Goal: Task Accomplishment & Management: Manage account settings

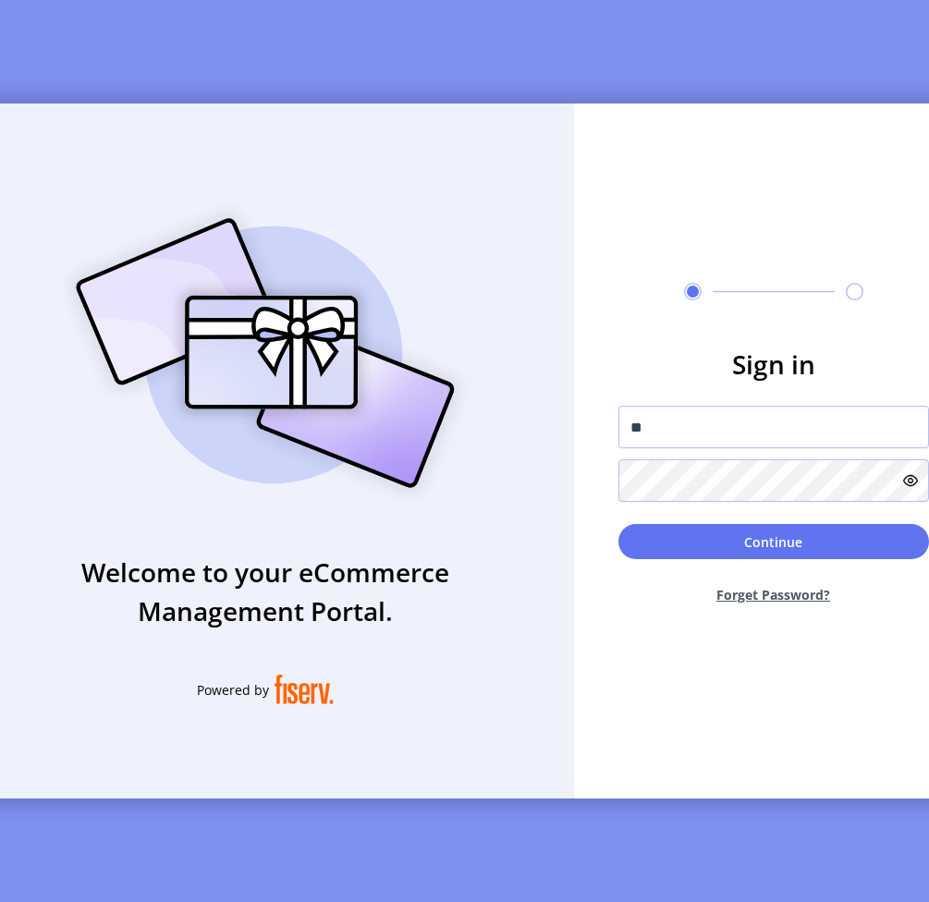
type input "**********"
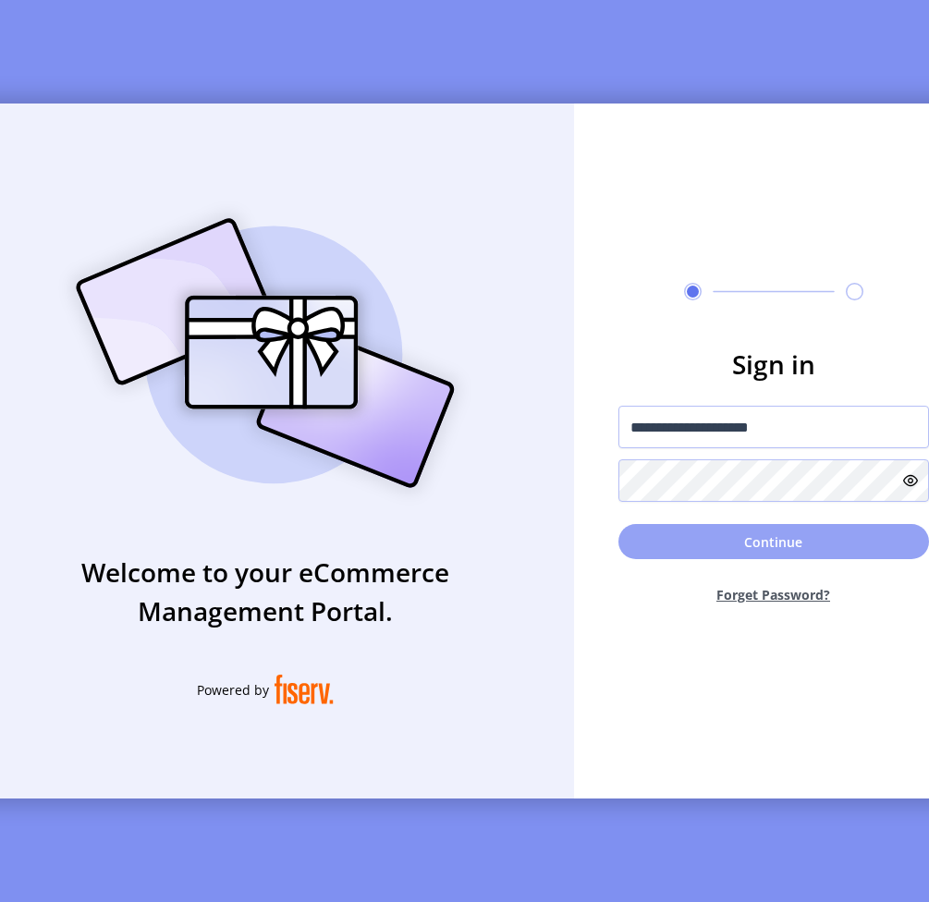
click at [817, 559] on button "Continue" at bounding box center [773, 541] width 311 height 35
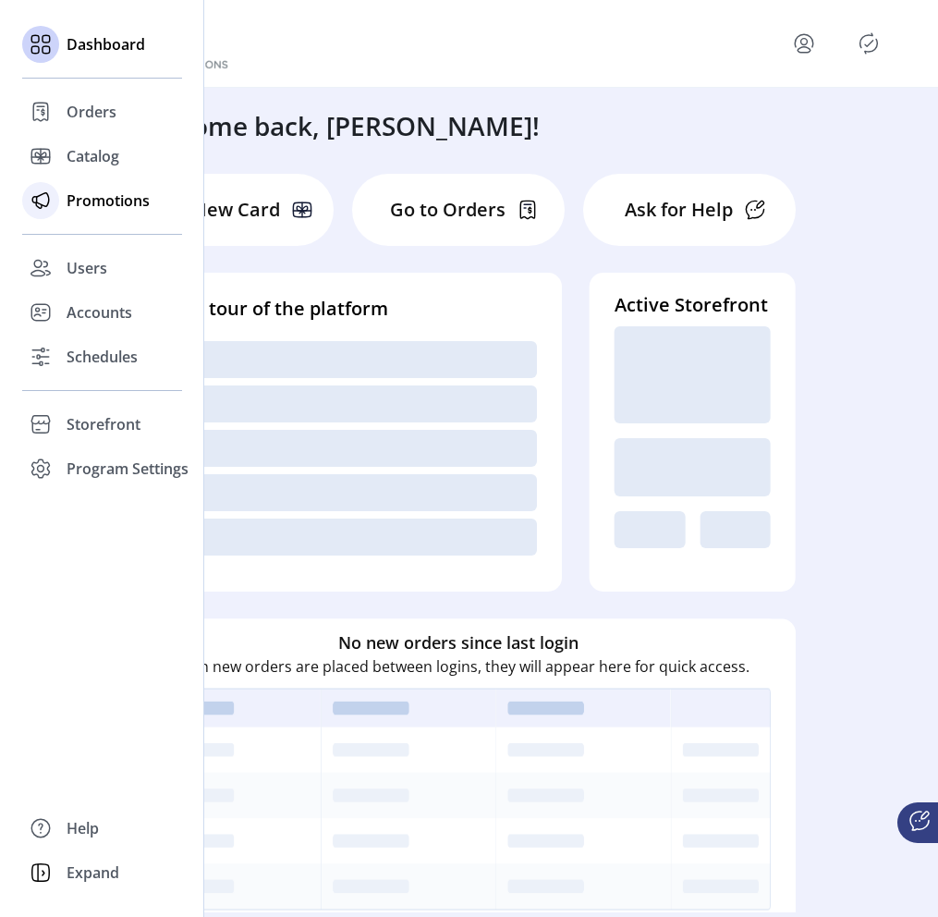
click at [92, 204] on span "Promotions" at bounding box center [108, 201] width 83 height 22
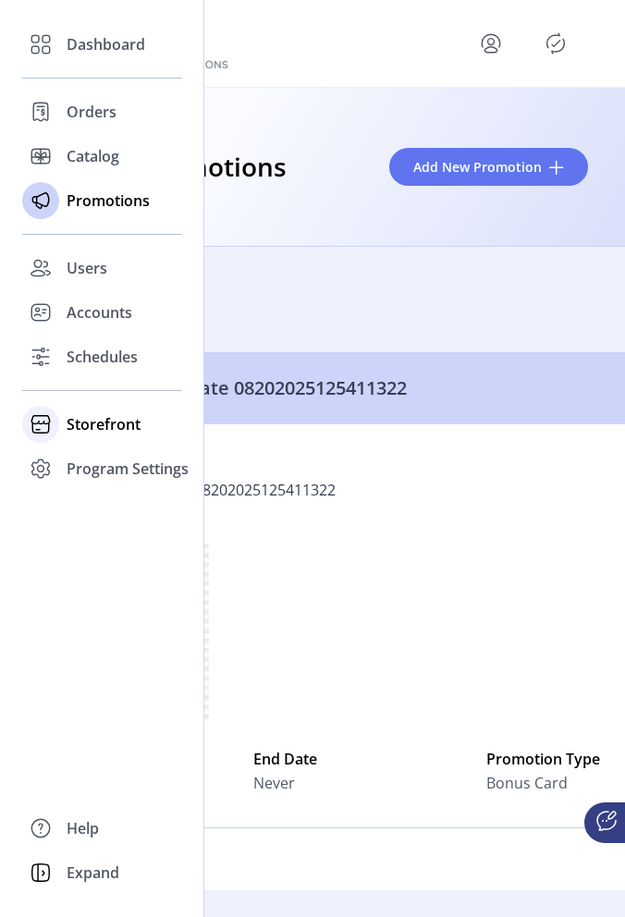
click at [104, 423] on span "Storefront" at bounding box center [104, 424] width 74 height 22
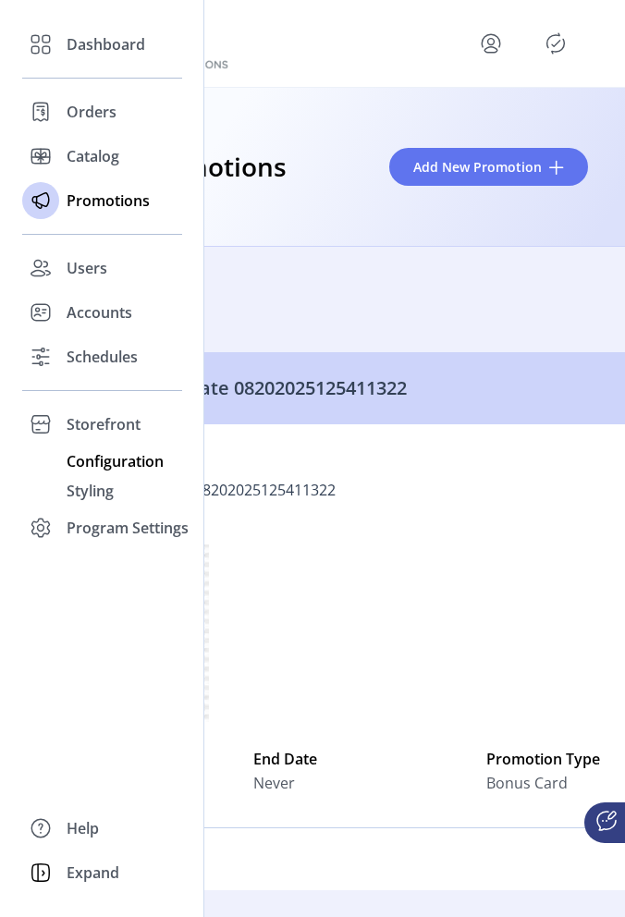
click at [141, 467] on span "Configuration" at bounding box center [115, 461] width 97 height 22
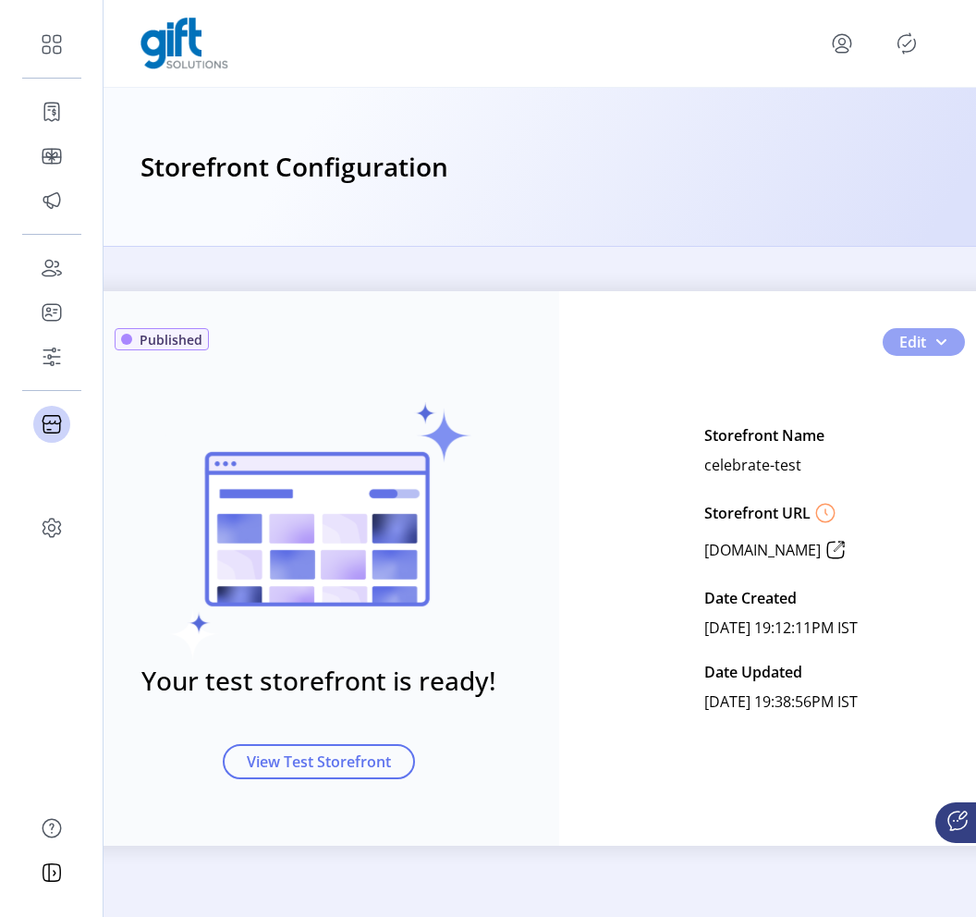
click at [949, 332] on button "Edit" at bounding box center [924, 342] width 82 height 28
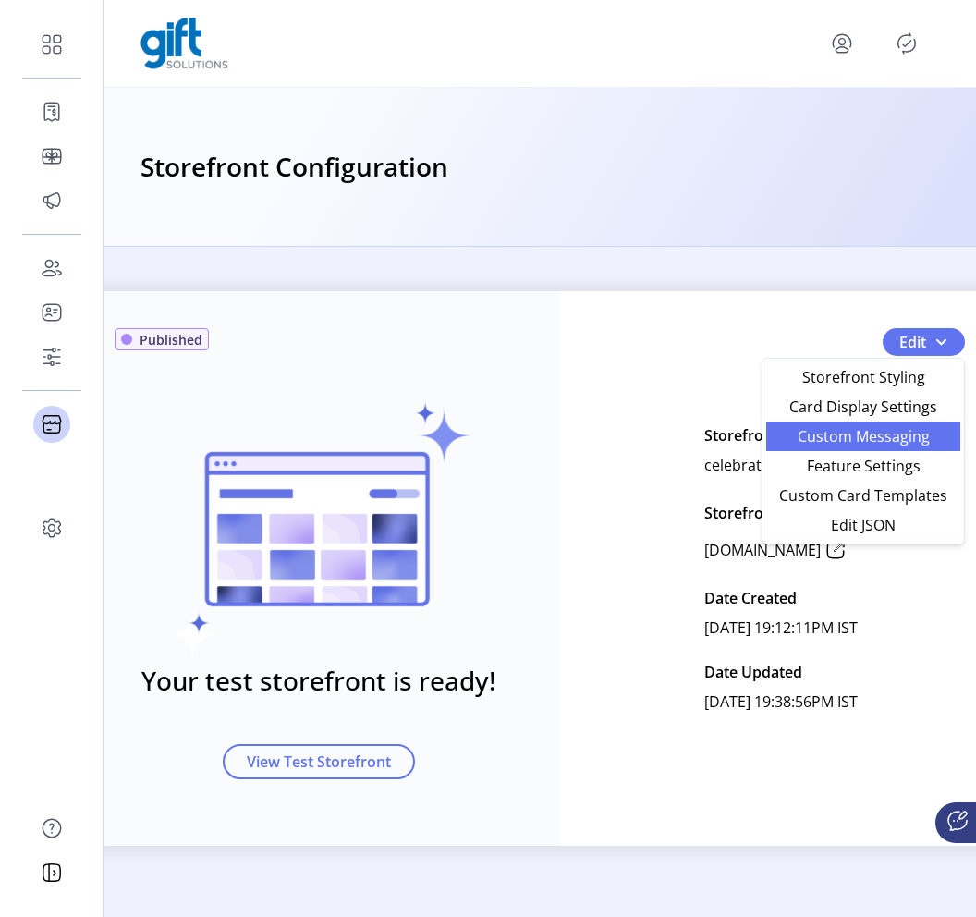
click at [912, 442] on span "Custom Messaging" at bounding box center [863, 436] width 172 height 15
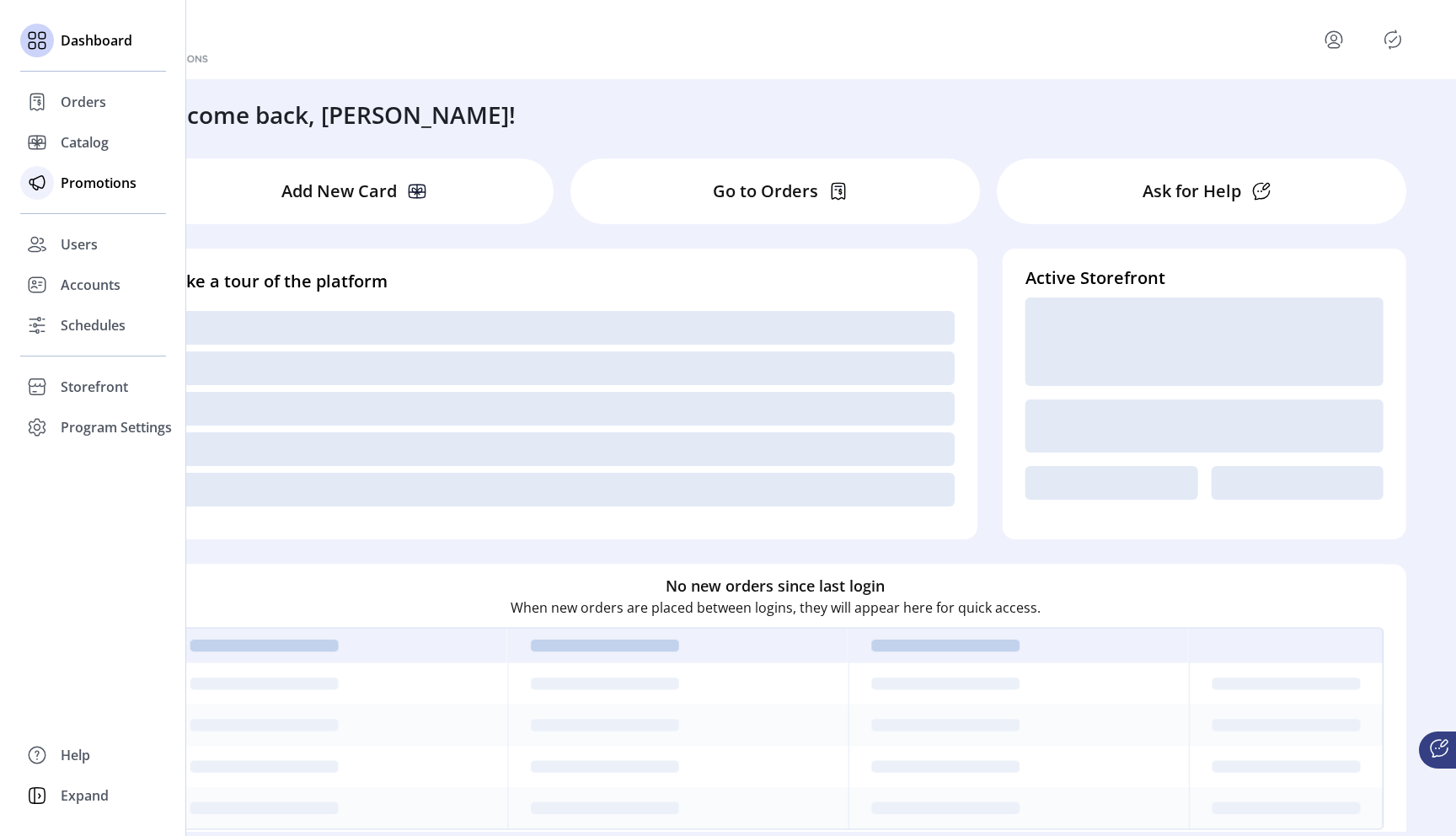
click at [76, 193] on div "Promotions" at bounding box center [93, 182] width 146 height 40
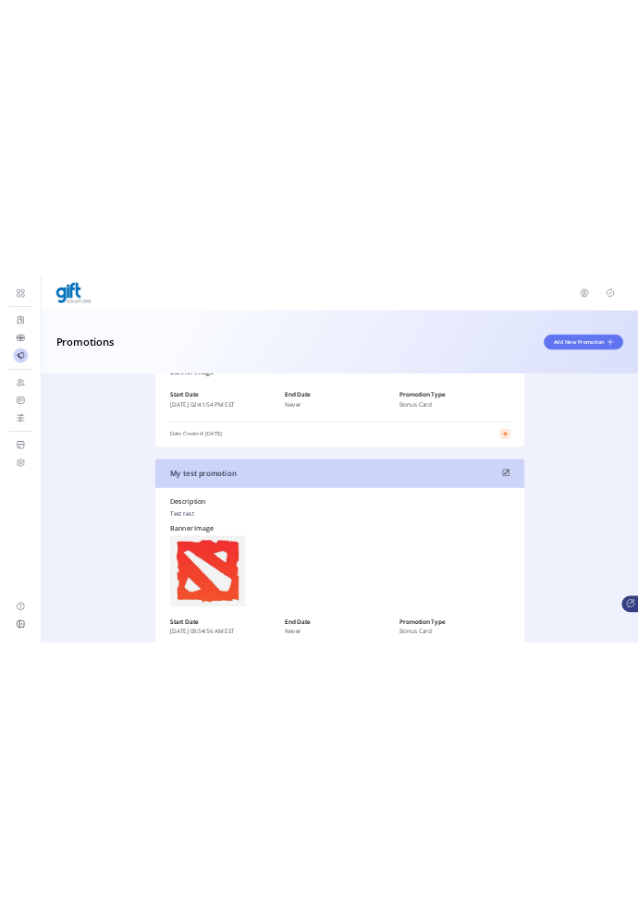
scroll to position [7324, 0]
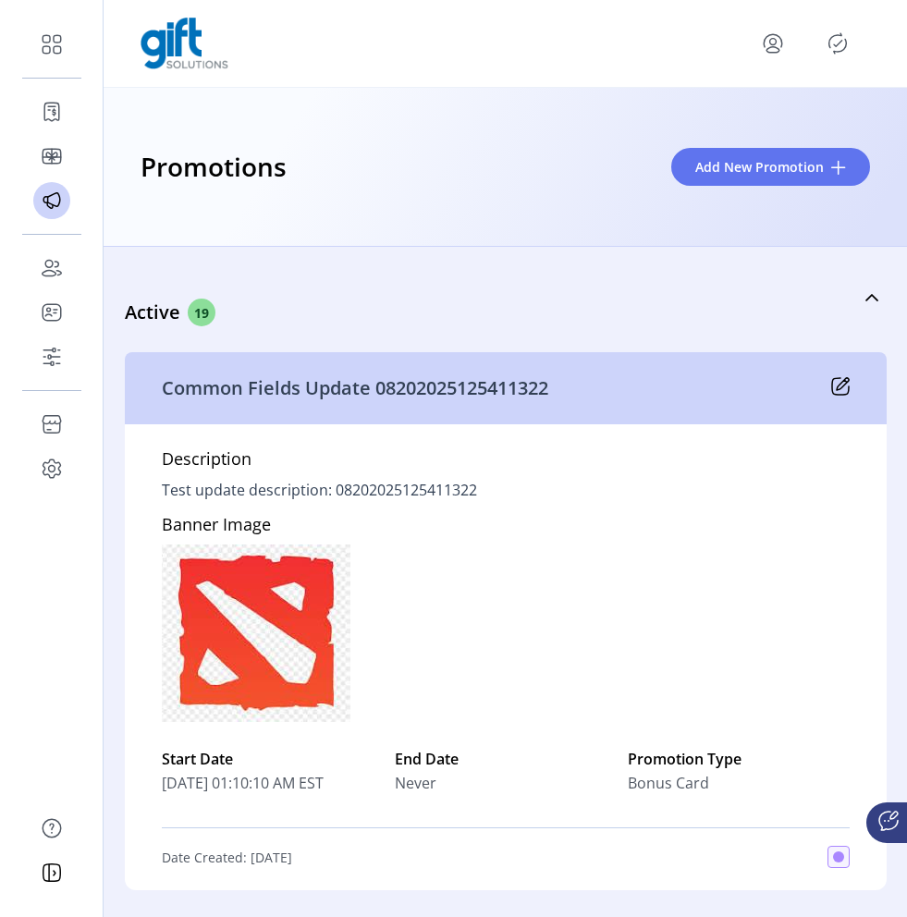
click at [637, 390] on icon at bounding box center [840, 386] width 18 height 18
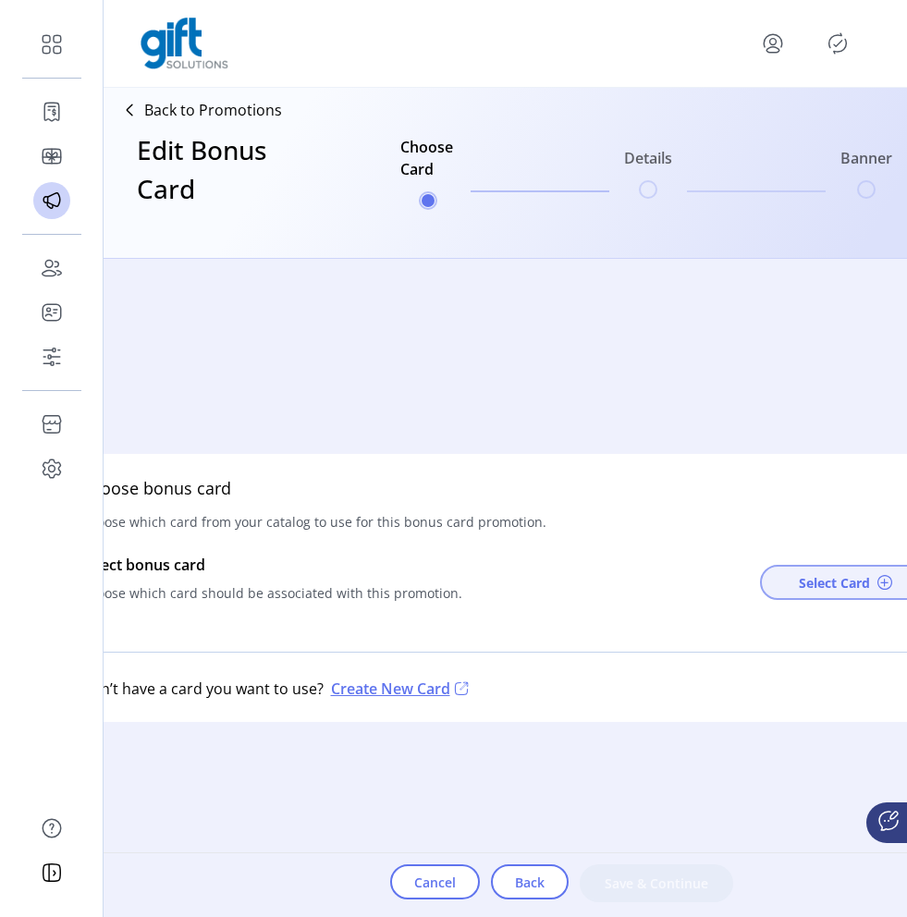
click at [637, 584] on span "Select Card" at bounding box center [834, 582] width 71 height 19
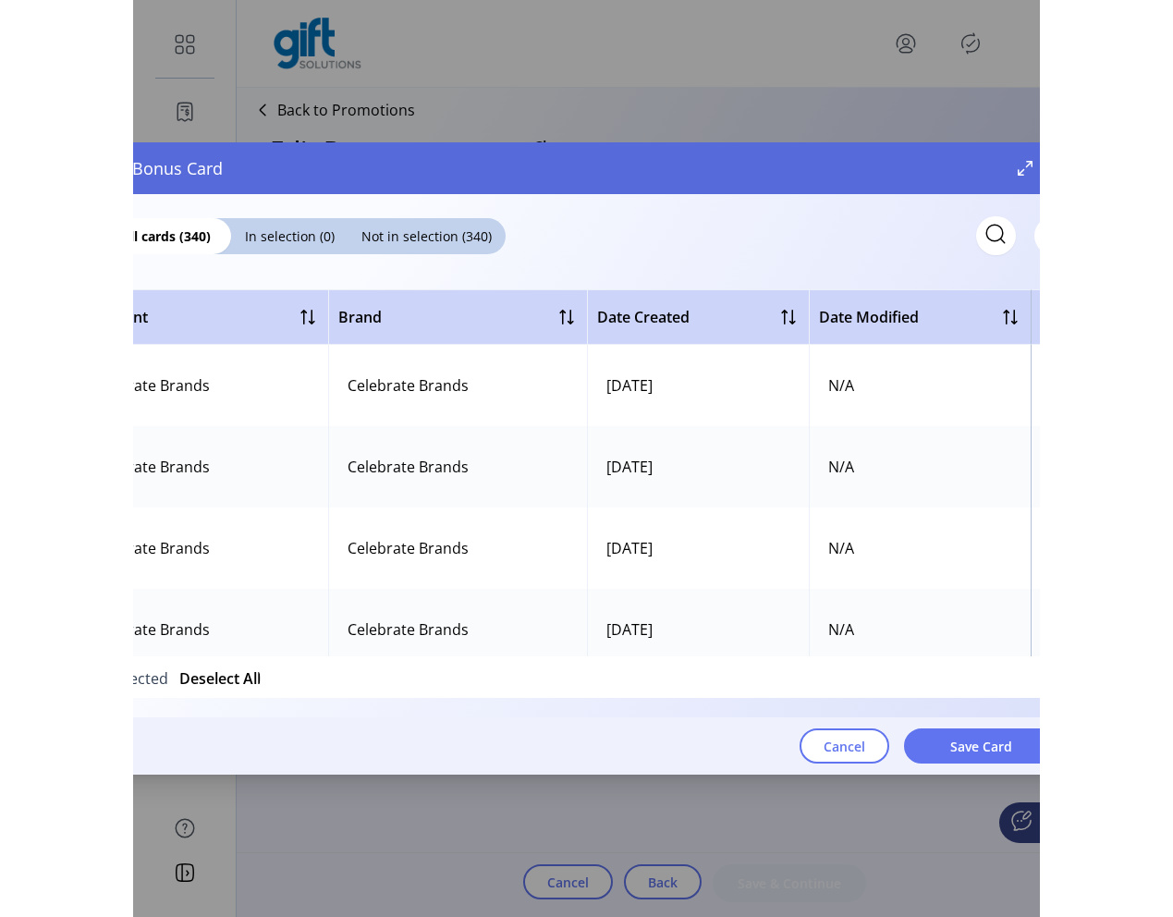
scroll to position [0, 884]
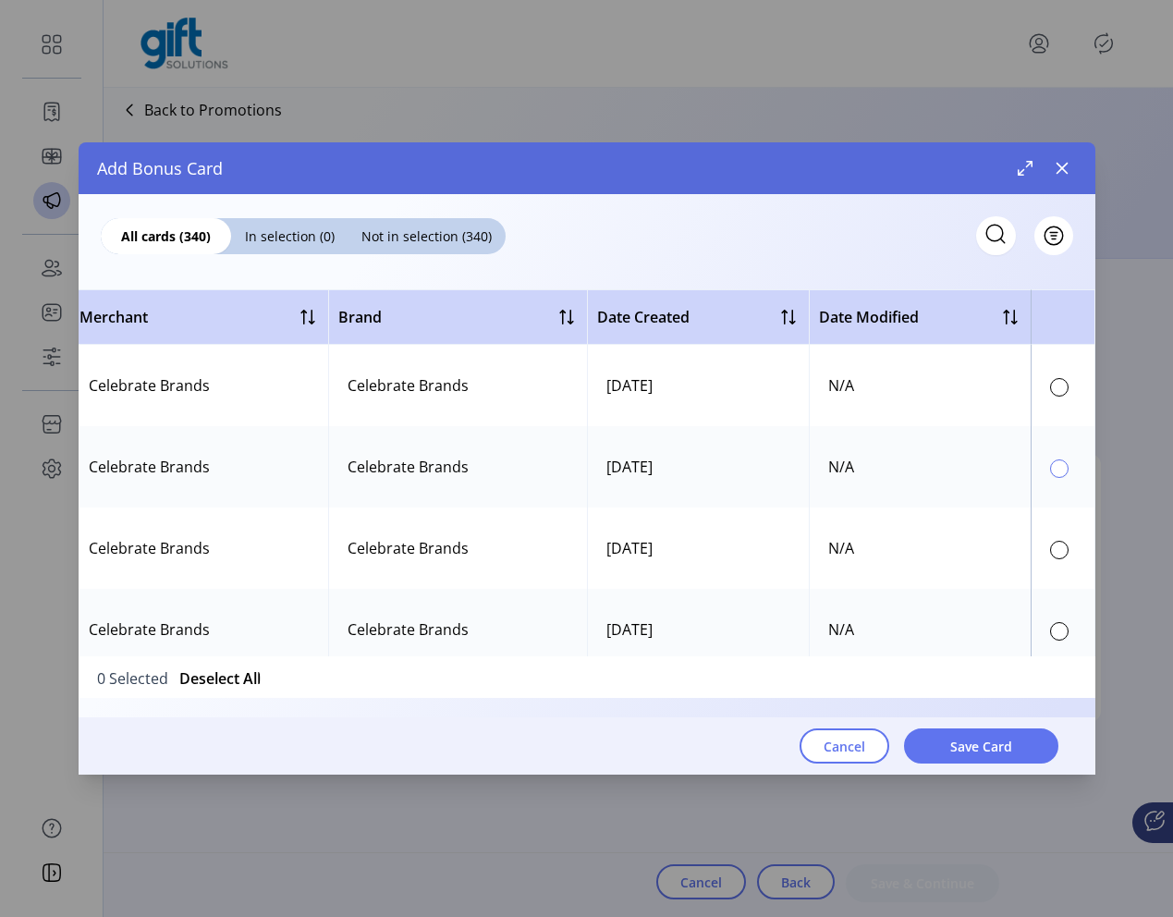
click at [637, 467] on div at bounding box center [1059, 468] width 18 height 18
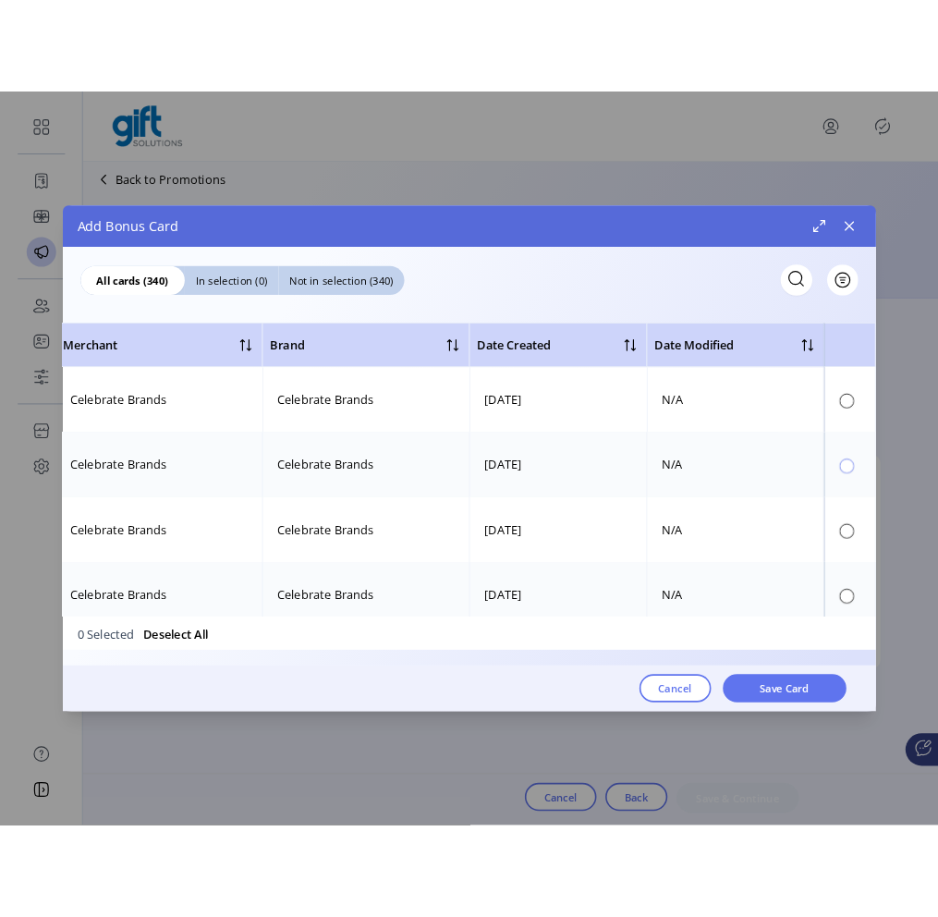
scroll to position [10, 6]
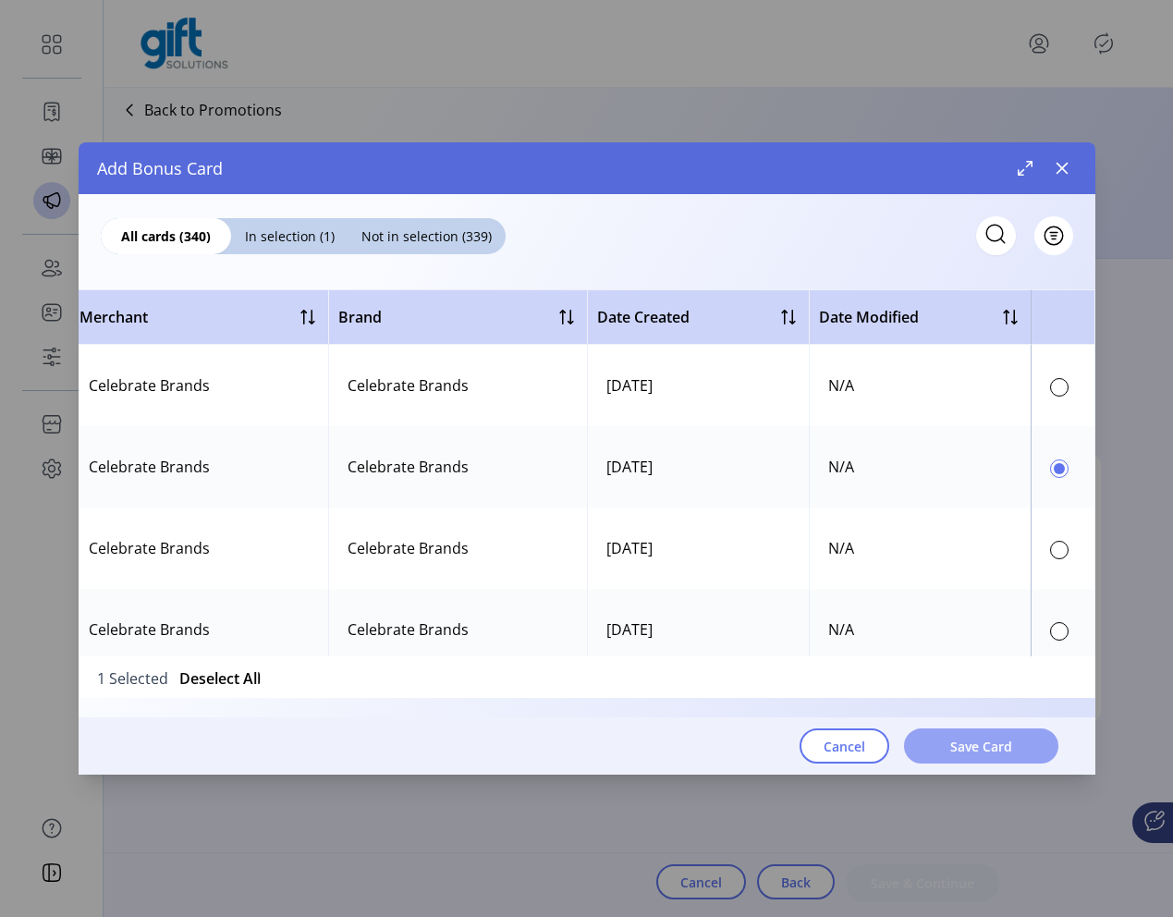
click at [637, 760] on button "Save Card" at bounding box center [981, 745] width 154 height 35
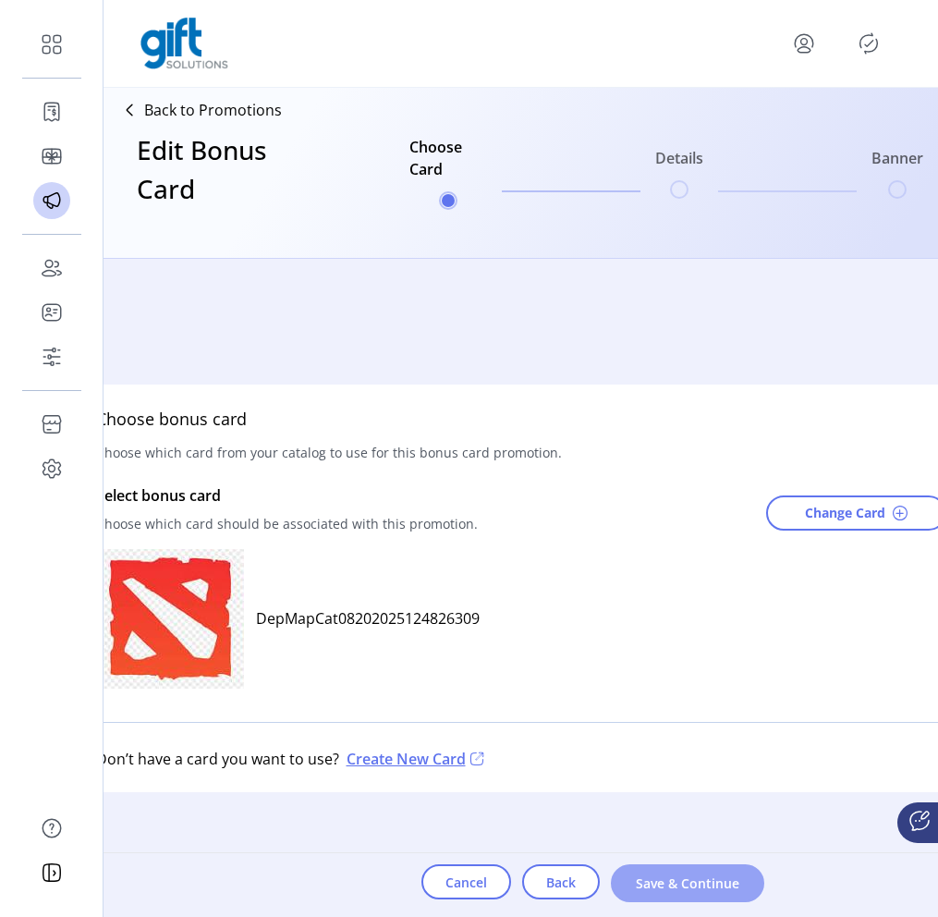
click at [637, 887] on span "Save & Continue" at bounding box center [687, 883] width 105 height 19
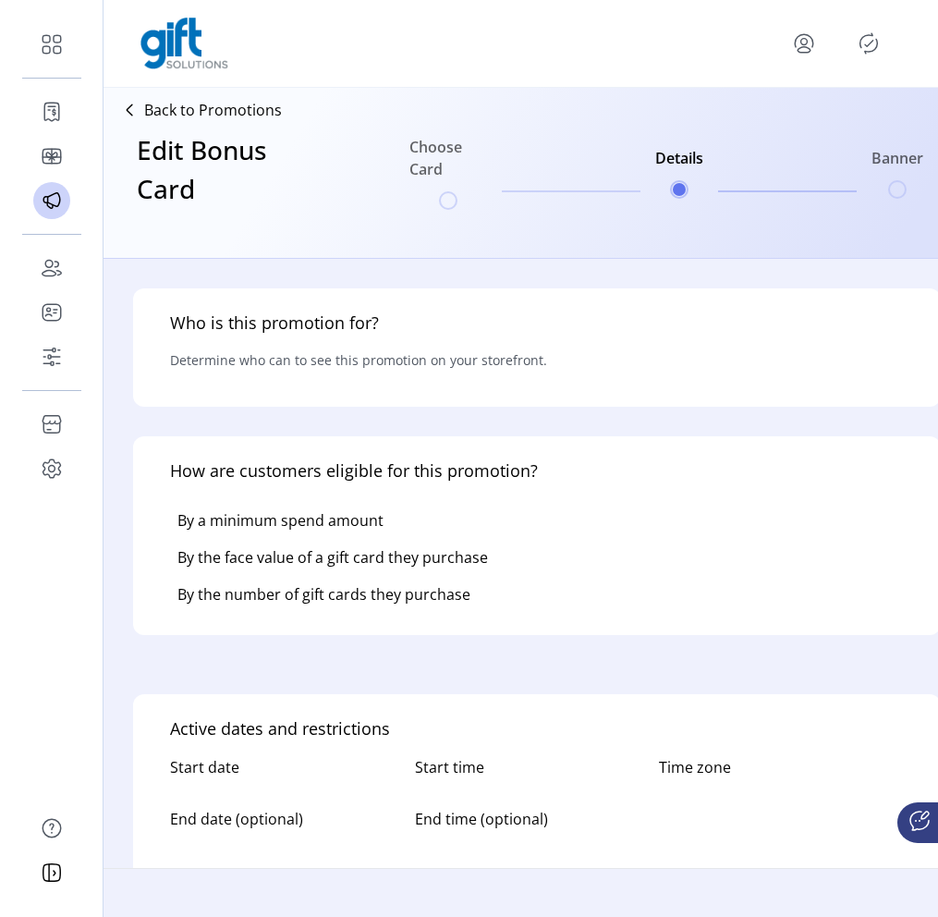
type input "**********"
type textarea "**********"
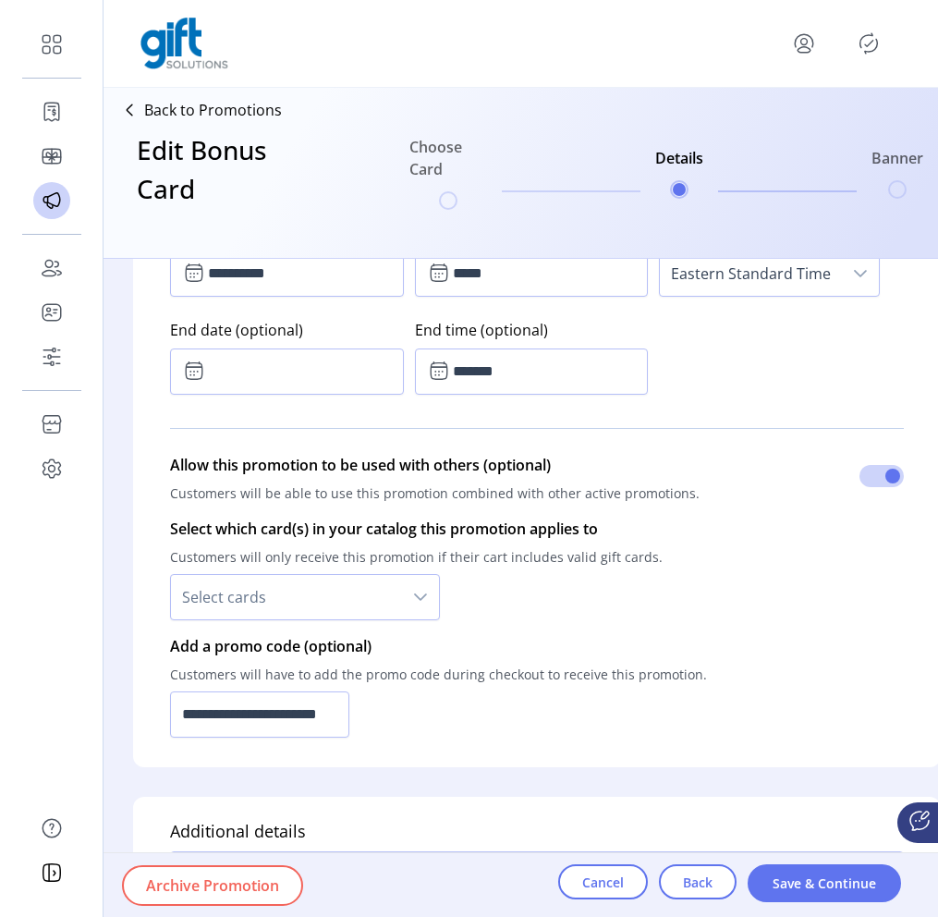
scroll to position [1393, 0]
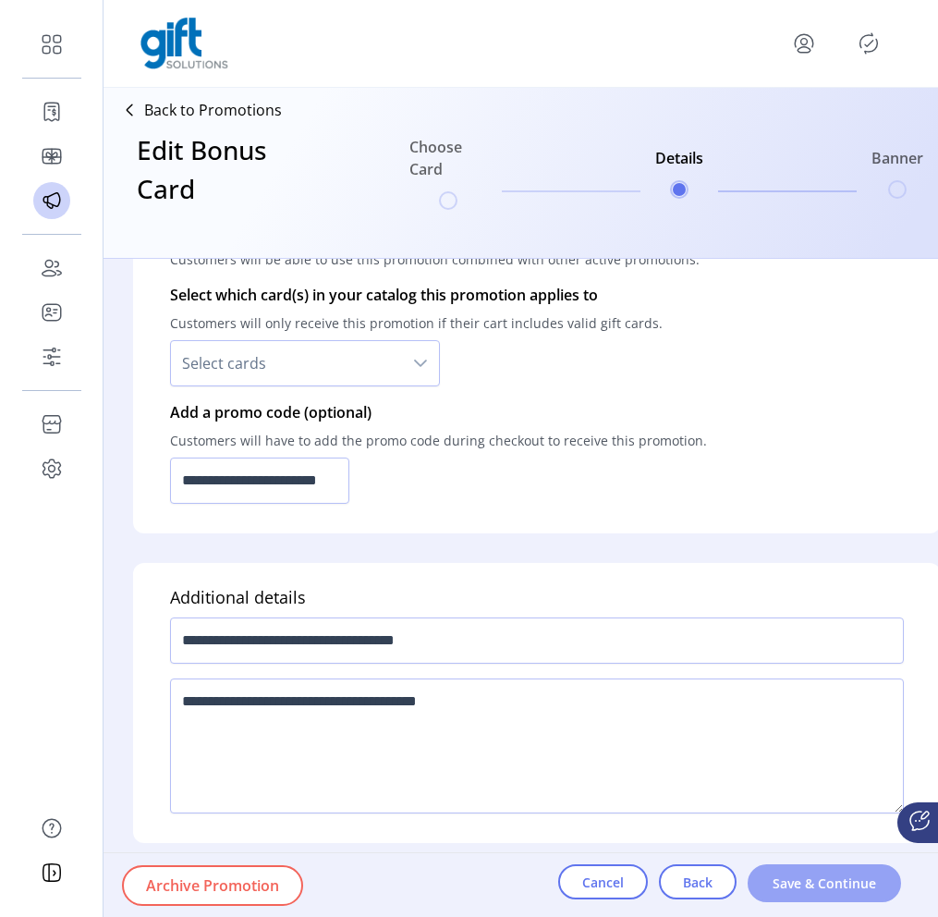
click at [637, 885] on span "Save & Continue" at bounding box center [824, 883] width 105 height 19
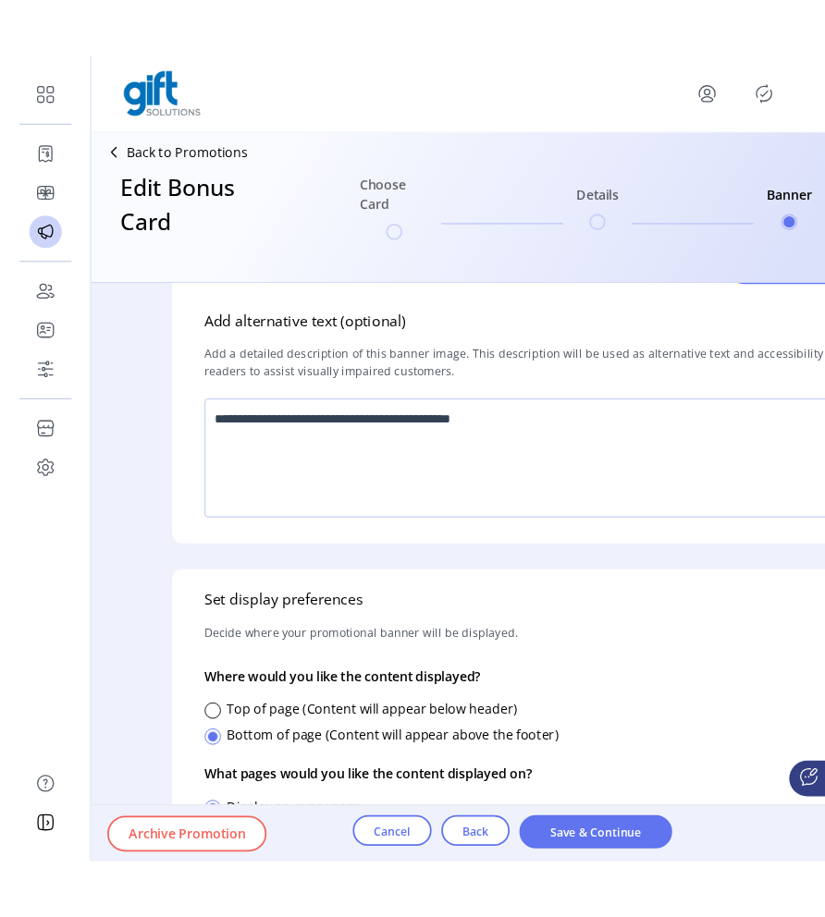
scroll to position [431, 0]
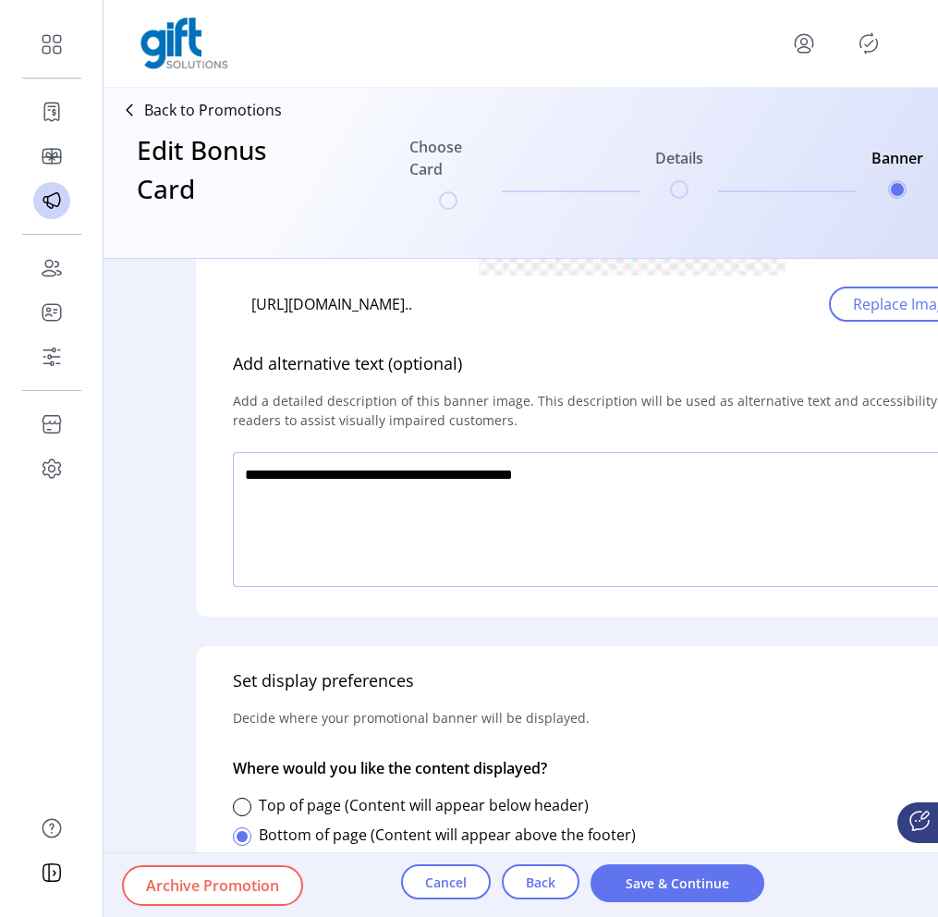
click at [637, 476] on textarea at bounding box center [624, 519] width 782 height 135
click at [620, 480] on textarea at bounding box center [624, 519] width 782 height 135
type textarea "**********"
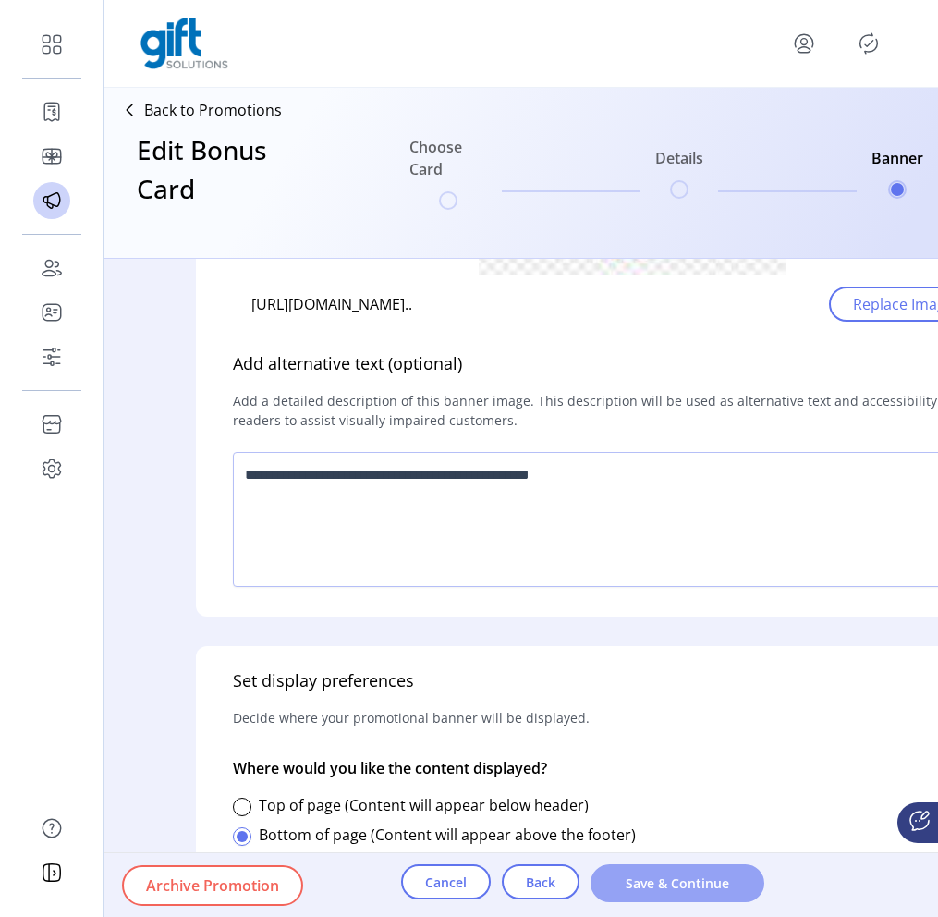
click at [637, 877] on span "Save & Continue" at bounding box center [678, 883] width 126 height 19
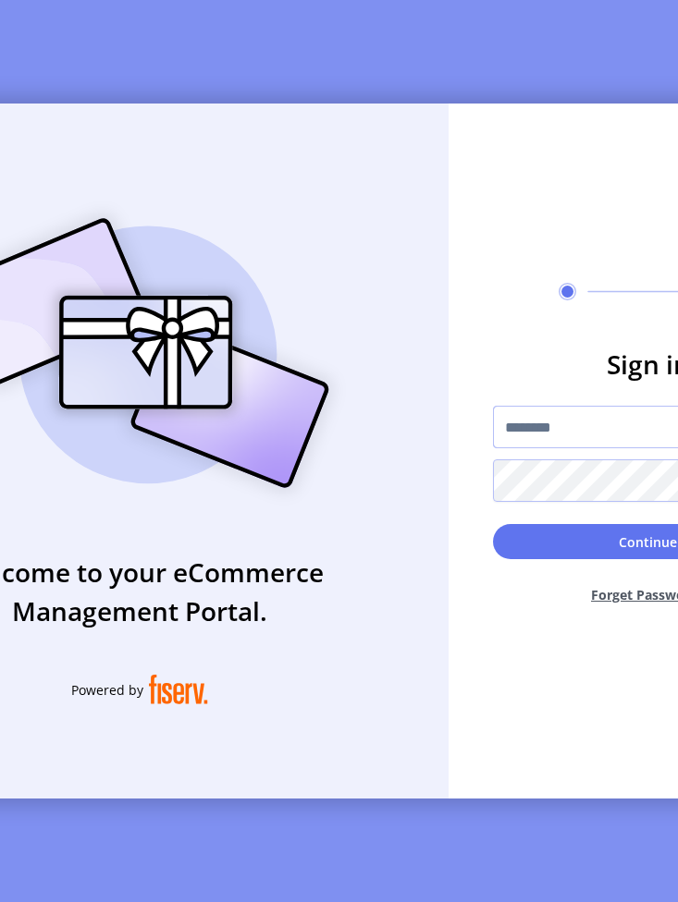
click at [569, 422] on input "text" at bounding box center [648, 427] width 311 height 43
type input "**********"
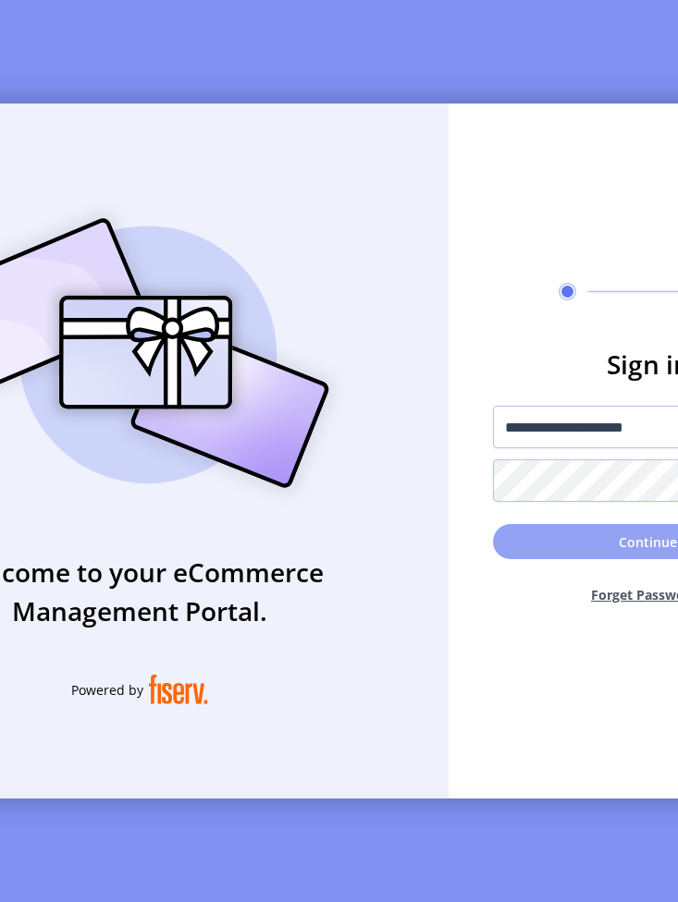
click at [584, 557] on button "Continue" at bounding box center [648, 541] width 311 height 35
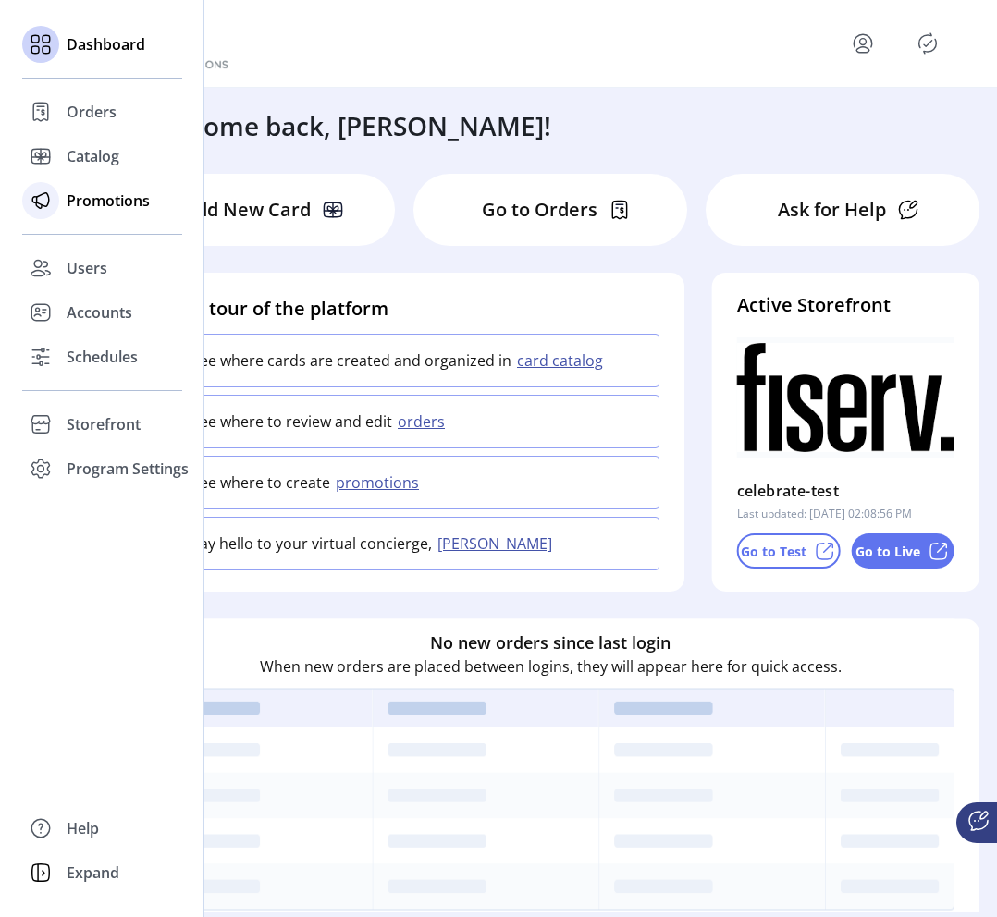
click at [87, 202] on span "Promotions" at bounding box center [108, 201] width 83 height 22
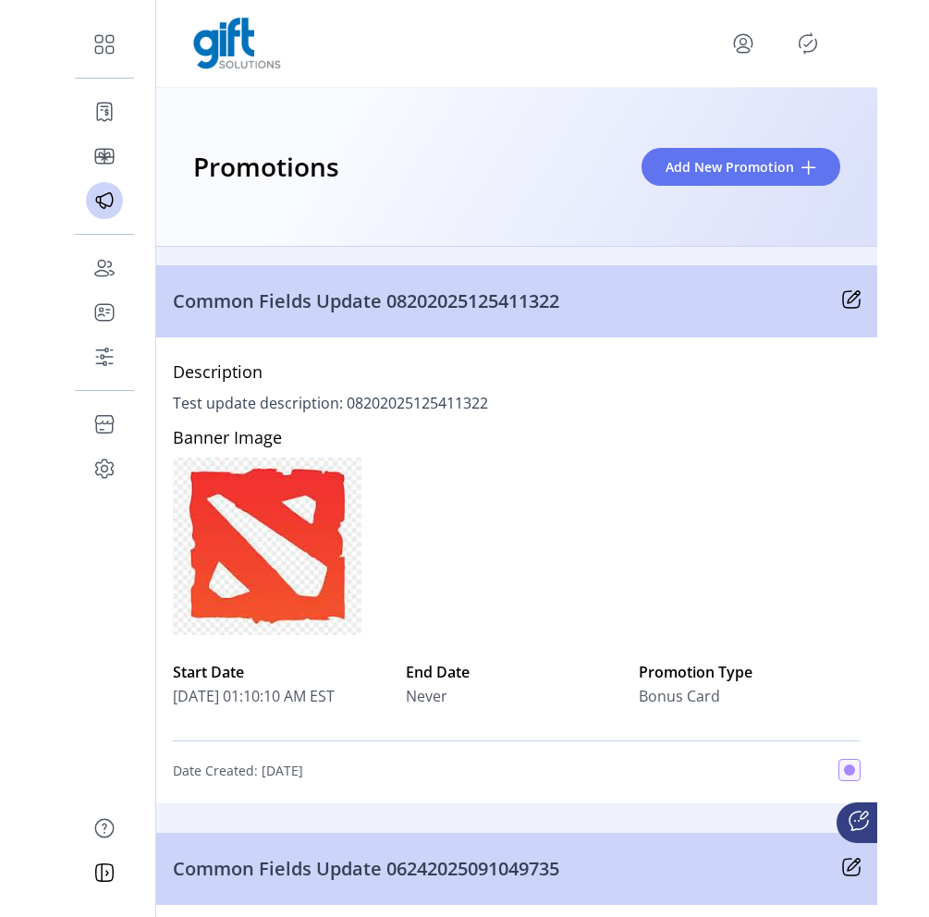
scroll to position [122, 0]
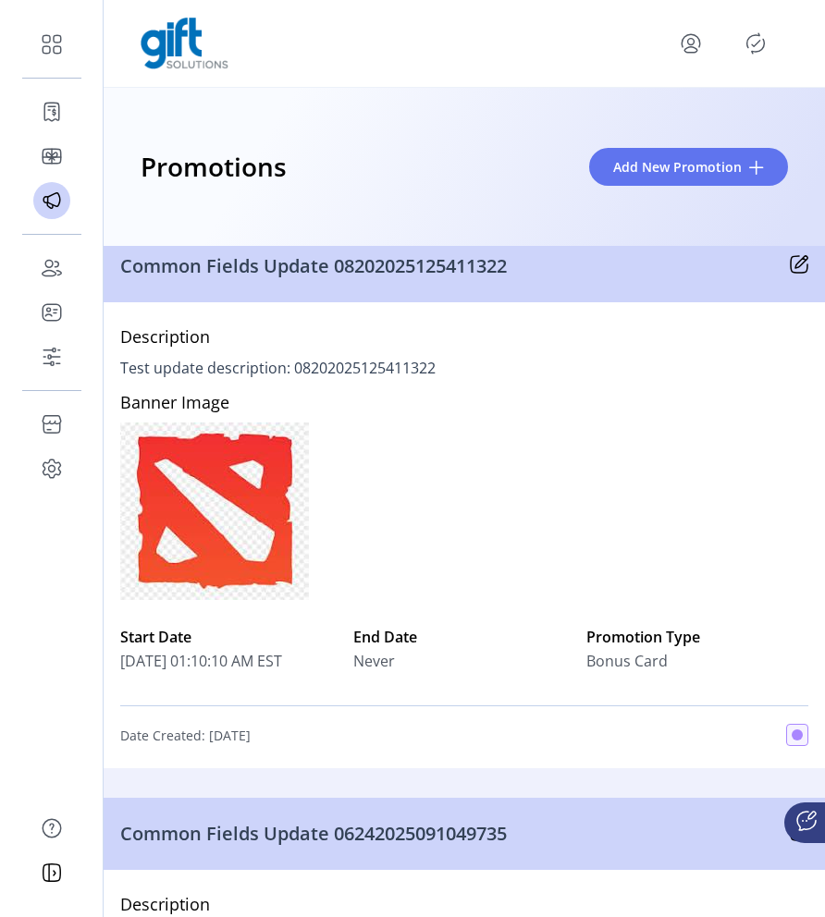
click at [637, 264] on icon at bounding box center [799, 264] width 18 height 18
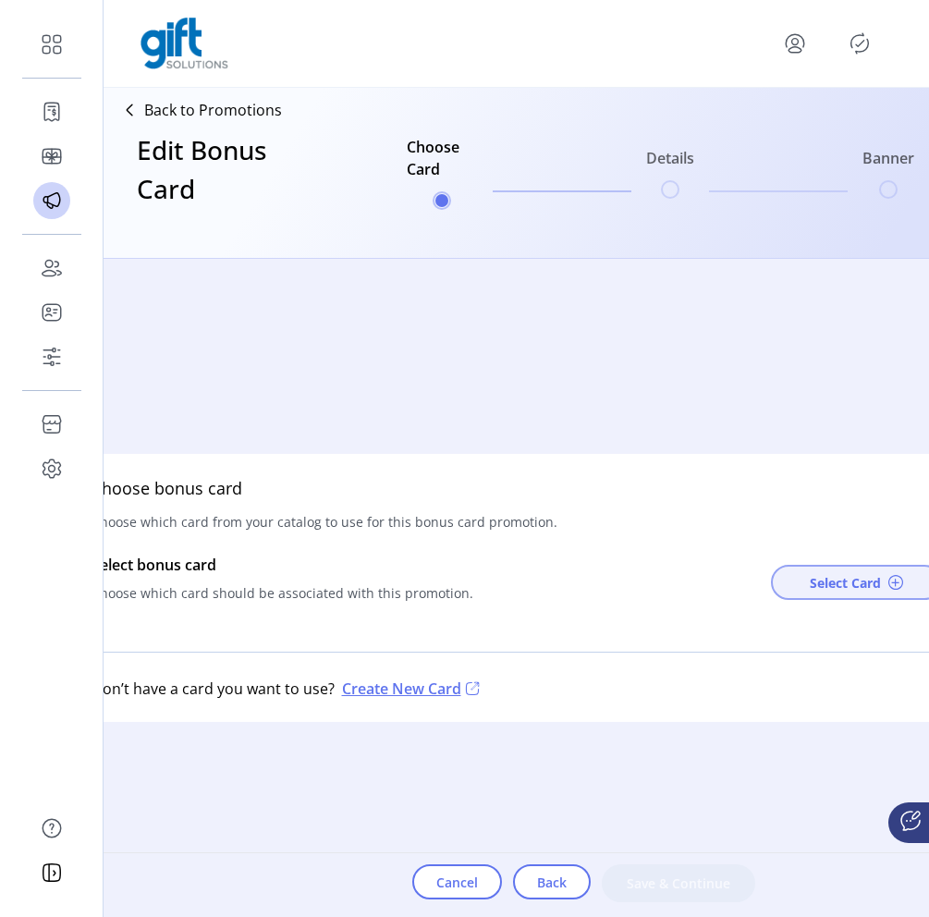
click at [637, 575] on span "Select Card" at bounding box center [845, 582] width 71 height 19
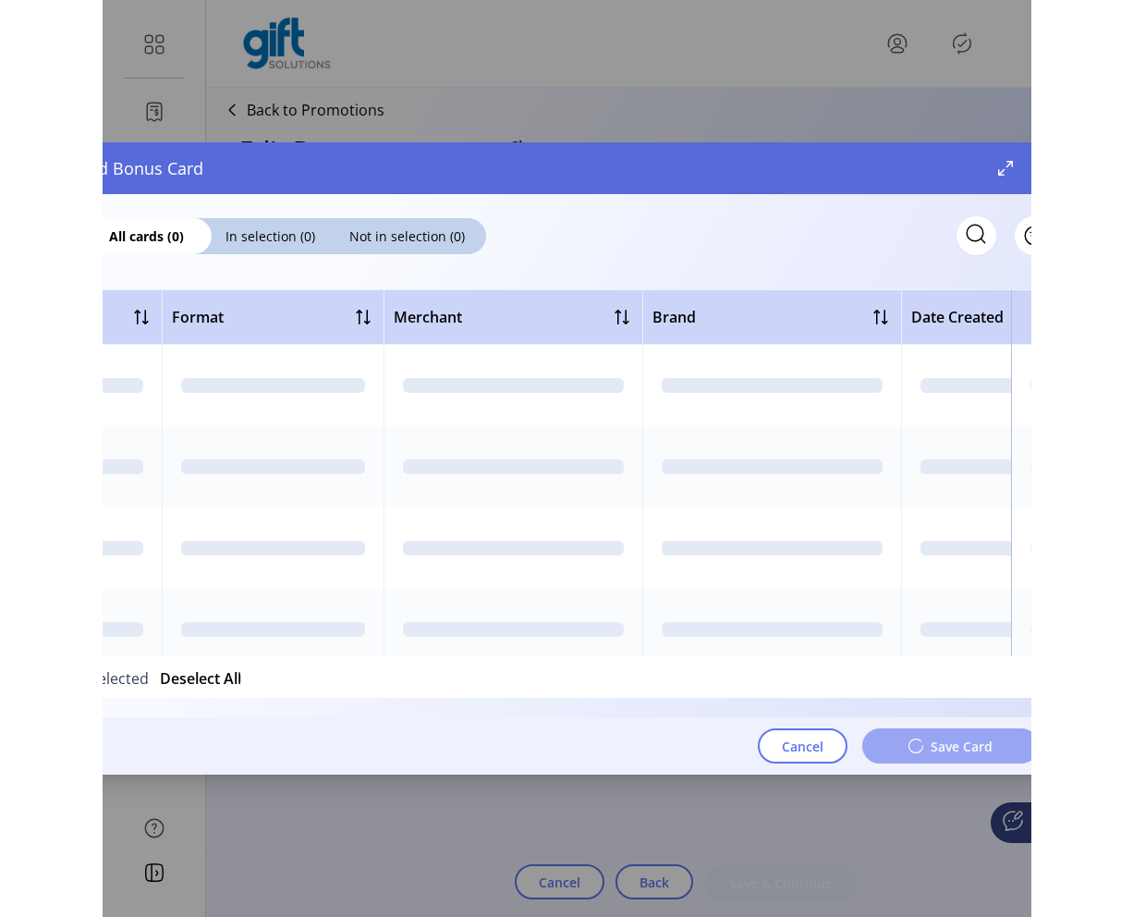
scroll to position [0, 884]
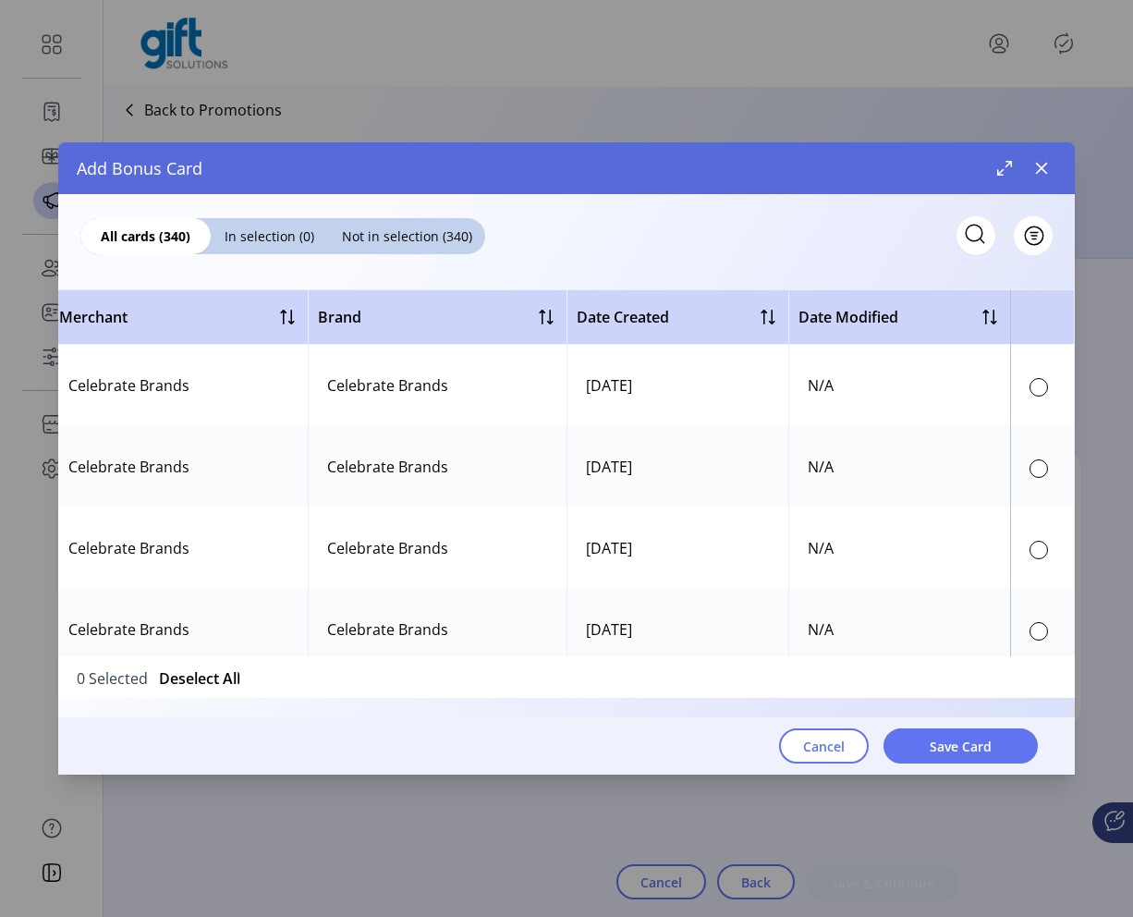
click at [637, 395] on div at bounding box center [1039, 387] width 18 height 18
click at [637, 723] on div "Cancel Save Card" at bounding box center [548, 745] width 980 height 57
click at [637, 729] on button "Save Card" at bounding box center [961, 745] width 154 height 35
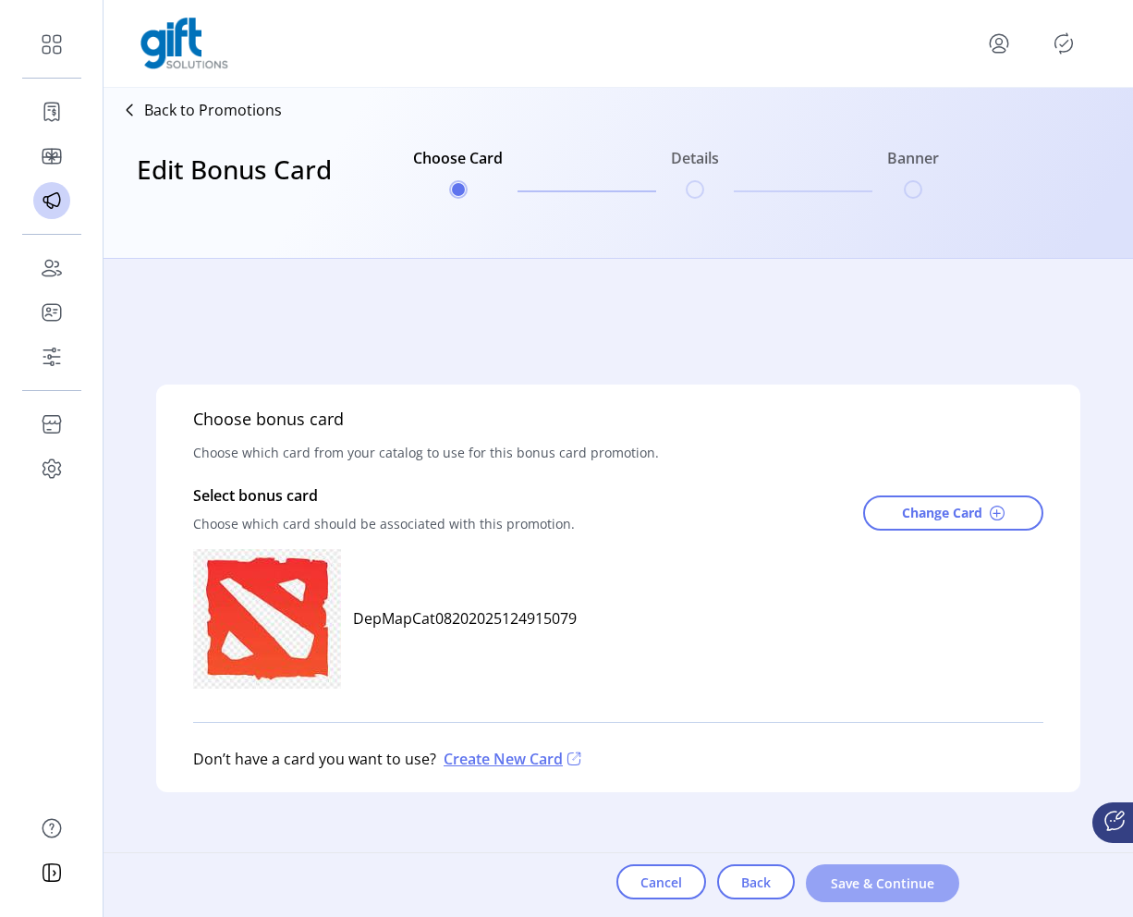
click at [637, 875] on span "Save & Continue" at bounding box center [882, 883] width 105 height 19
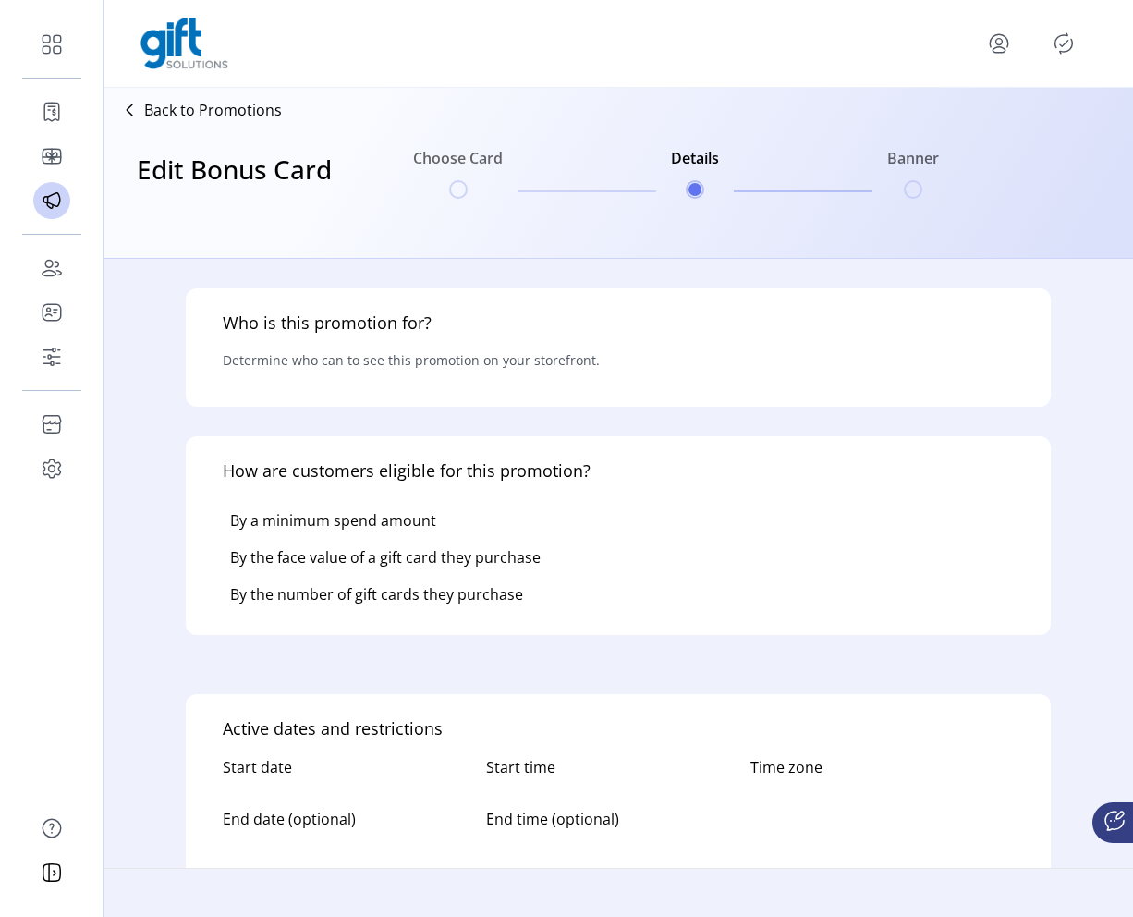
type input "**********"
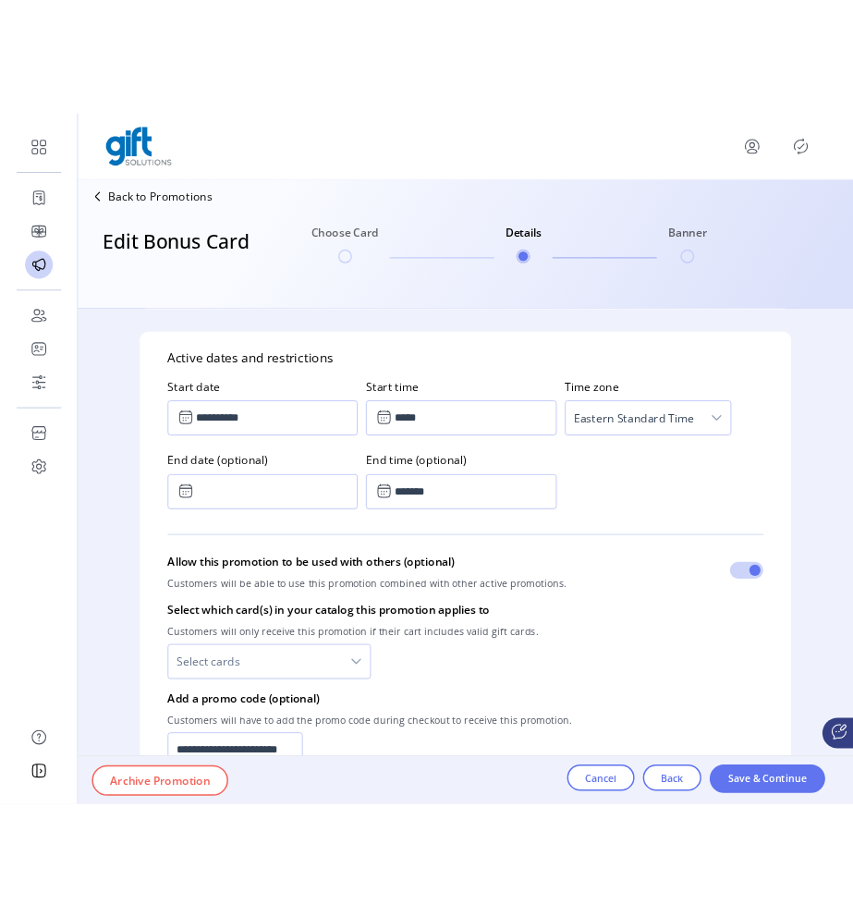
scroll to position [1387, 0]
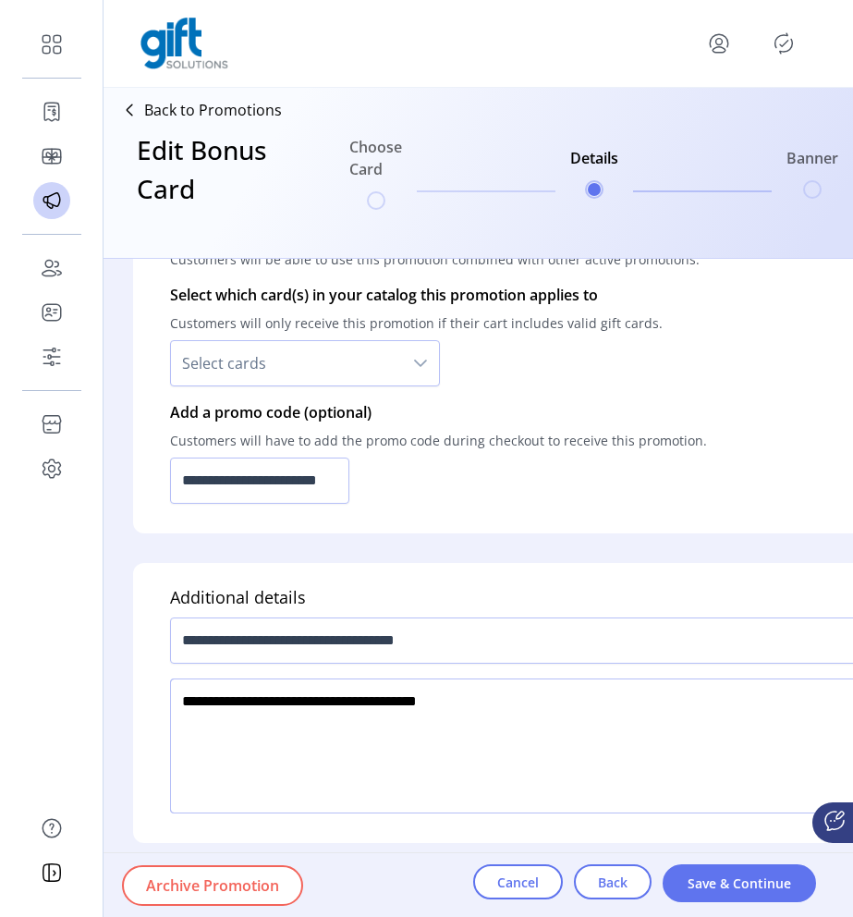
click at [504, 746] on textarea at bounding box center [537, 746] width 734 height 135
type textarea "**********"
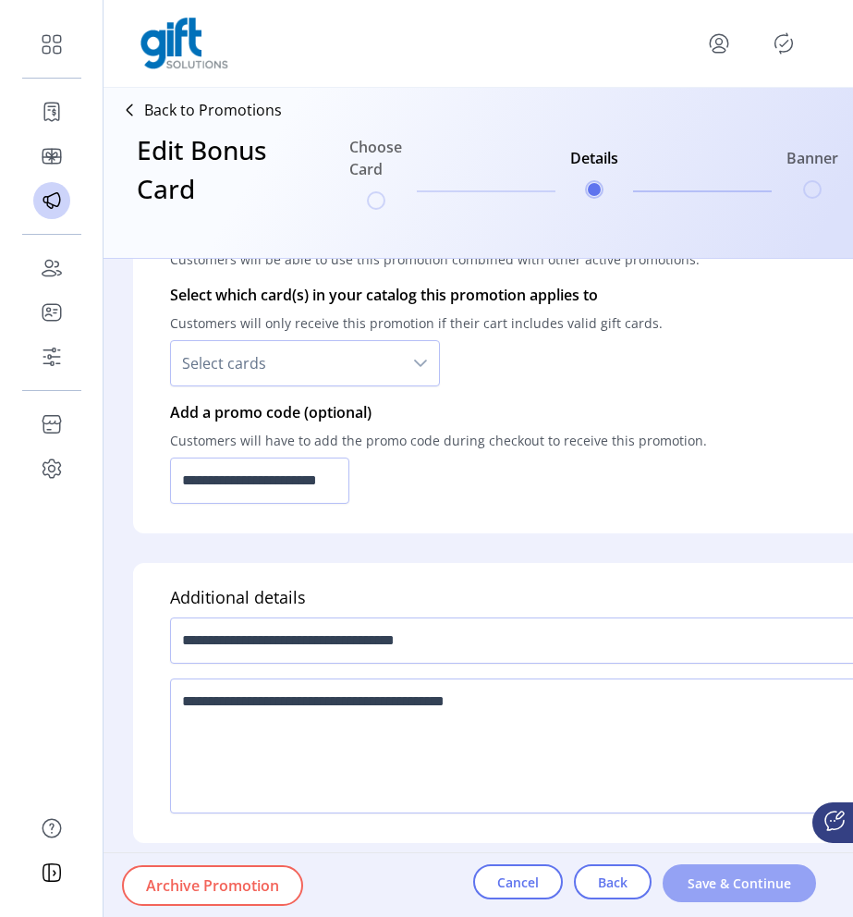
click at [637, 902] on button "Save & Continue" at bounding box center [739, 883] width 153 height 38
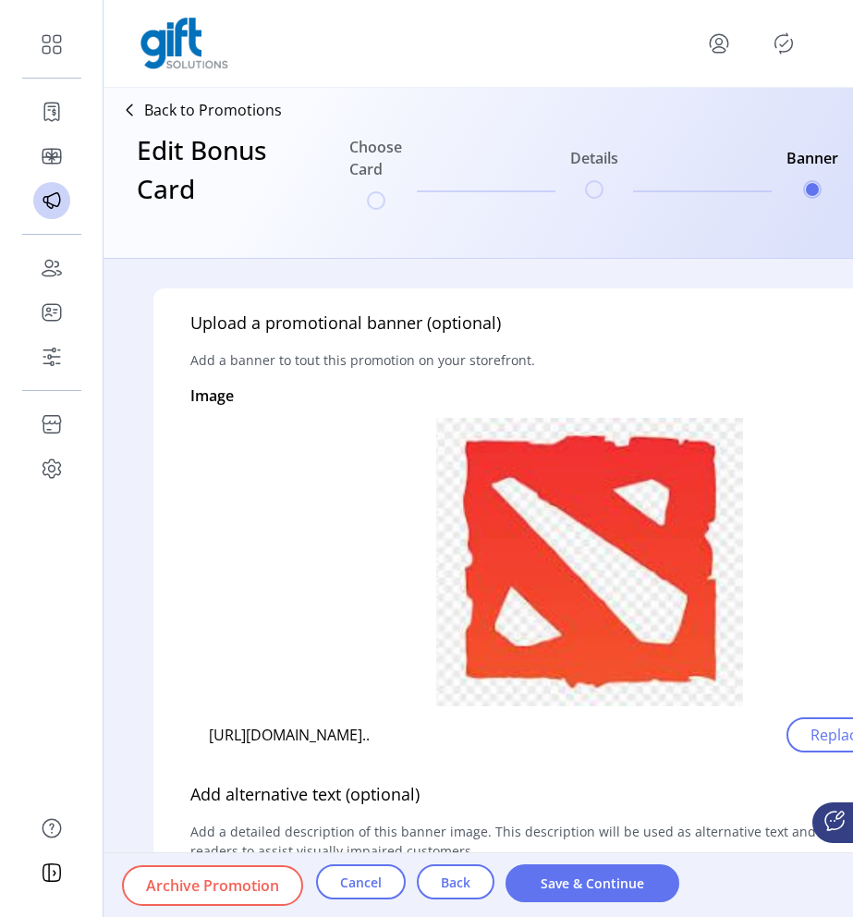
scroll to position [574, 0]
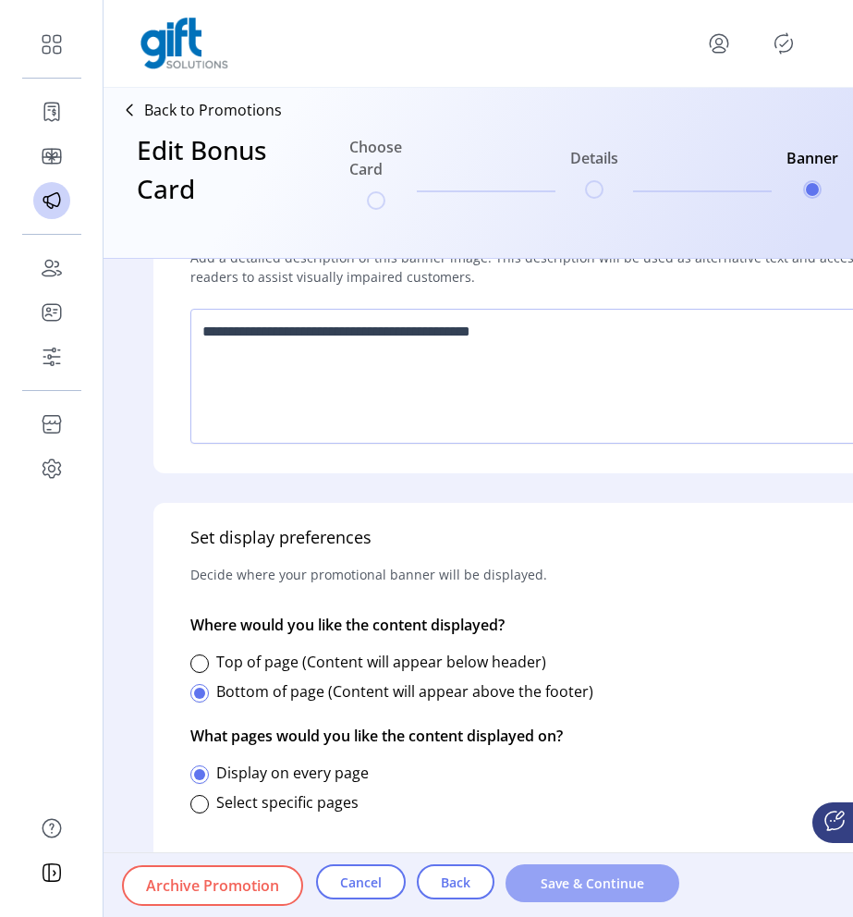
click at [595, 869] on button "Save & Continue" at bounding box center [593, 883] width 174 height 38
